Goal: Book appointment/travel/reservation

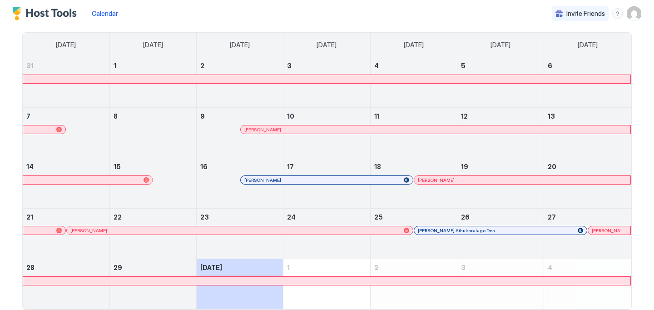
scroll to position [78, 0]
click at [527, 229] on div at bounding box center [526, 229] width 7 height 7
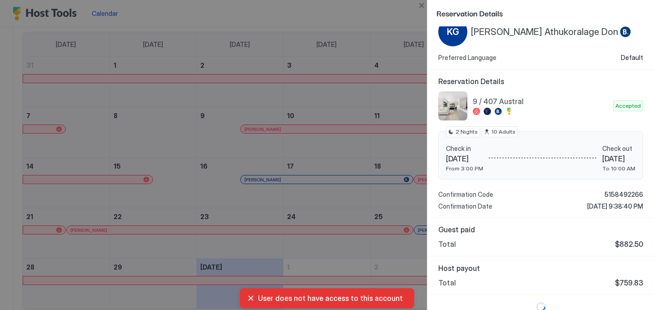
scroll to position [39, 0]
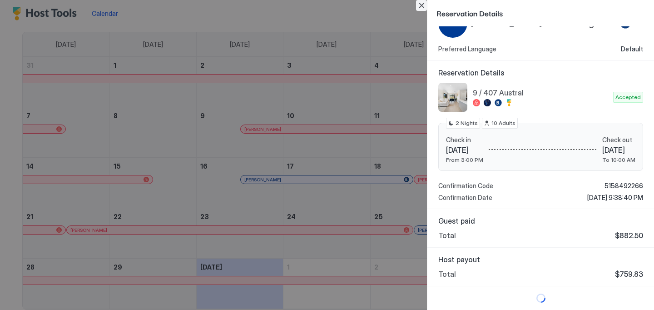
click at [421, 5] on button "Close" at bounding box center [421, 5] width 11 height 11
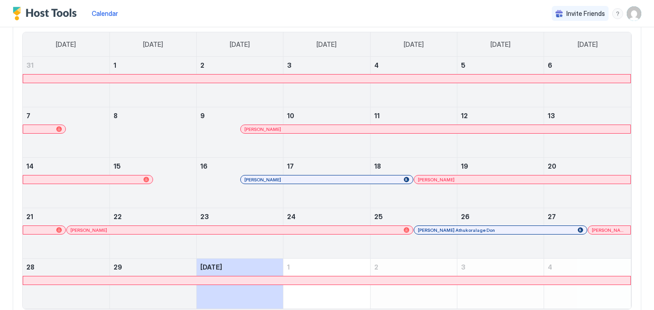
click at [309, 131] on div at bounding box center [308, 128] width 7 height 7
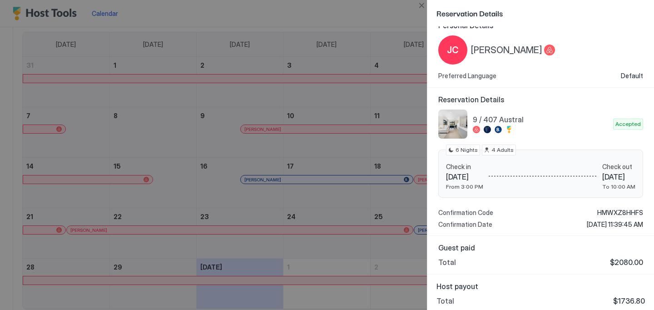
scroll to position [15, 0]
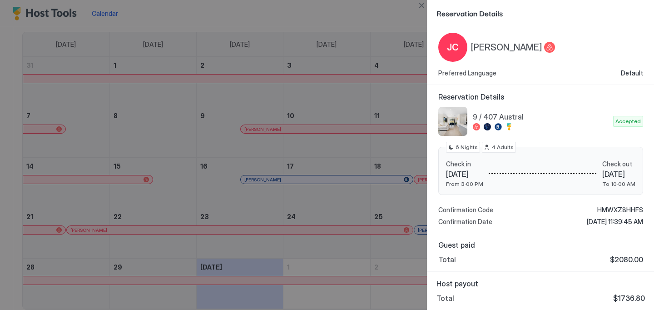
click at [344, 146] on div at bounding box center [327, 155] width 654 height 310
click at [420, 3] on button "Close" at bounding box center [421, 5] width 11 height 11
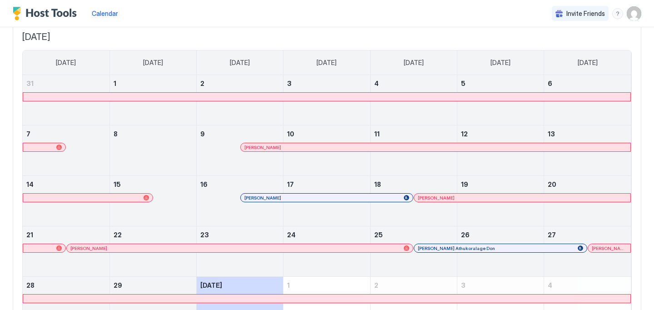
scroll to position [0, 0]
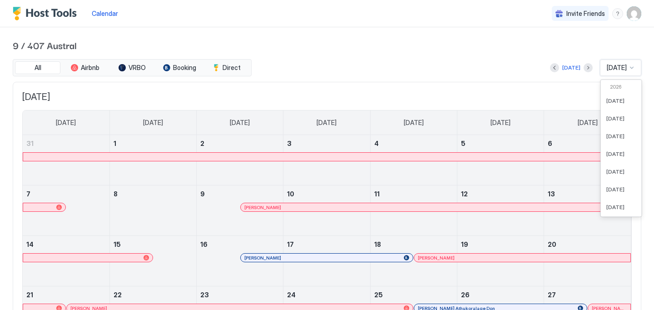
click at [619, 67] on span "[DATE]" at bounding box center [616, 68] width 20 height 8
click at [612, 157] on div "[DATE]" at bounding box center [620, 162] width 40 height 18
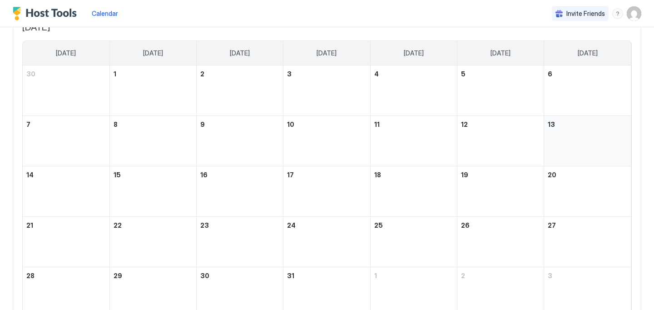
scroll to position [114, 0]
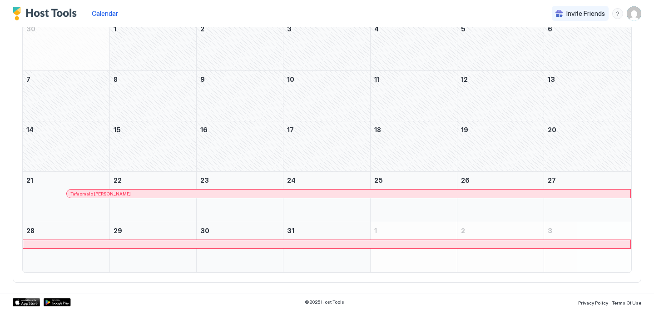
click at [534, 194] on div at bounding box center [533, 193] width 7 height 7
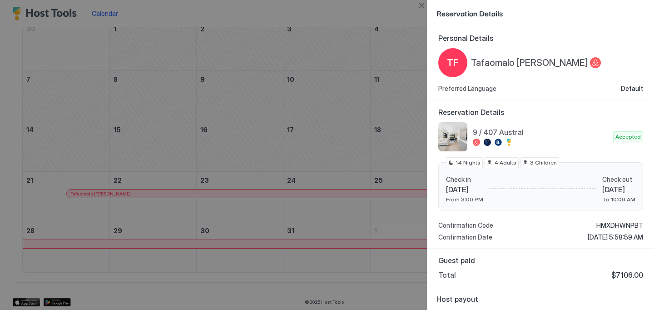
scroll to position [15, 0]
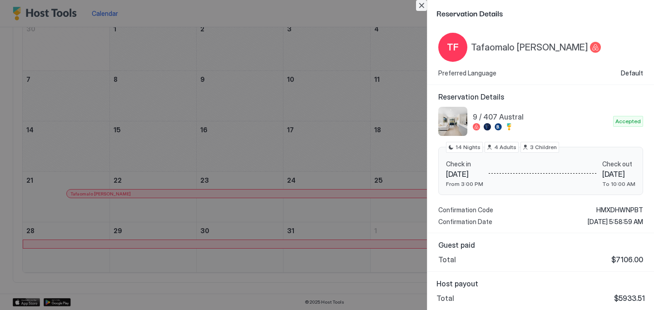
click at [423, 8] on button "Close" at bounding box center [421, 5] width 11 height 11
